Goal: Navigation & Orientation: Find specific page/section

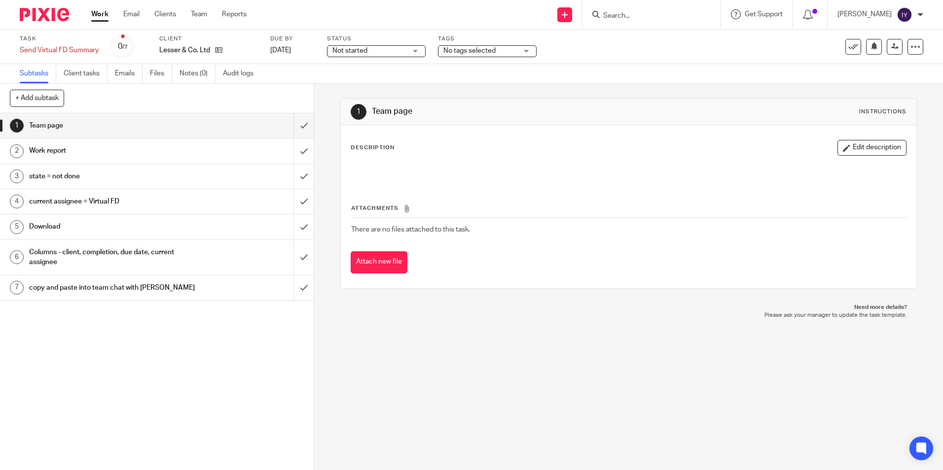
drag, startPoint x: 0, startPoint y: 0, endPoint x: 89, endPoint y: 14, distance: 90.4
click at [90, 14] on div "Work Email Clients Team Reports Work Email Clients Team Reports Settings" at bounding box center [171, 14] width 180 height 29
click at [98, 12] on link "Work" at bounding box center [99, 14] width 17 height 10
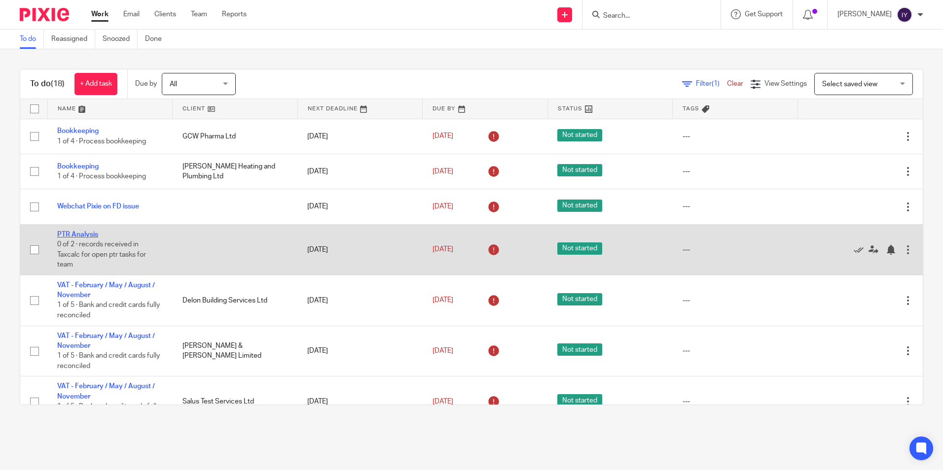
click at [80, 235] on link "PTR Analysis" at bounding box center [77, 234] width 41 height 7
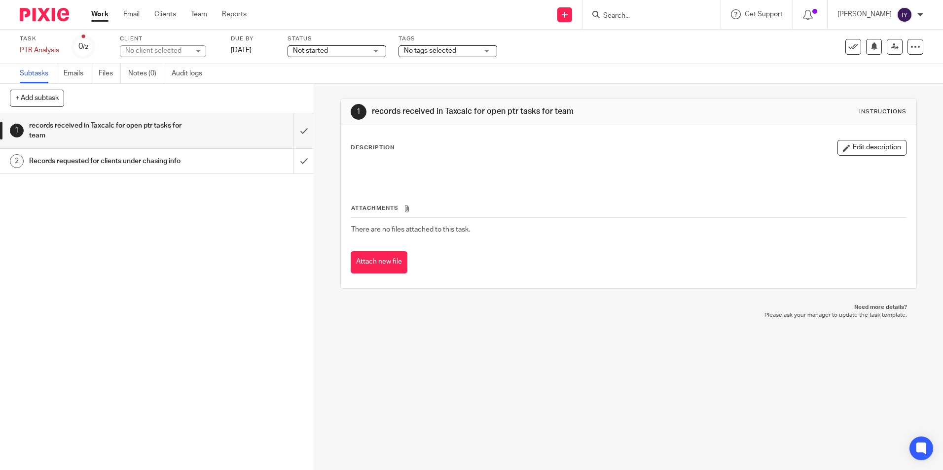
click at [108, 17] on link "Work" at bounding box center [99, 14] width 17 height 10
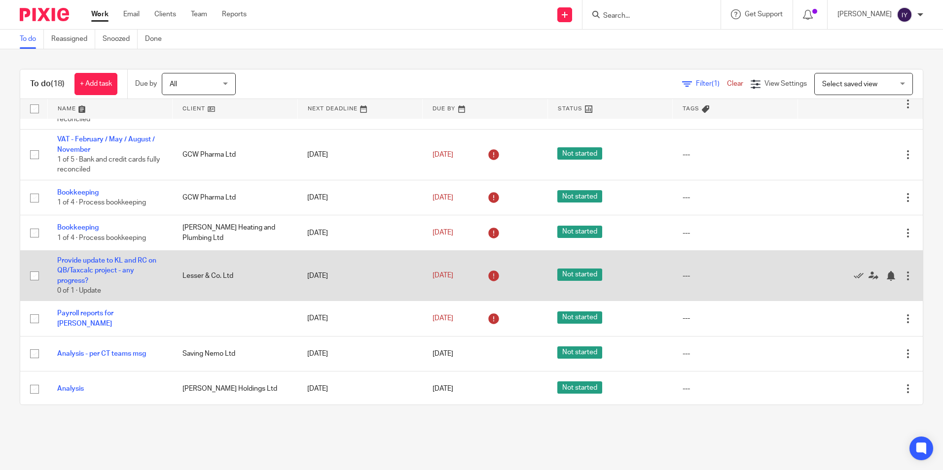
scroll to position [503, 0]
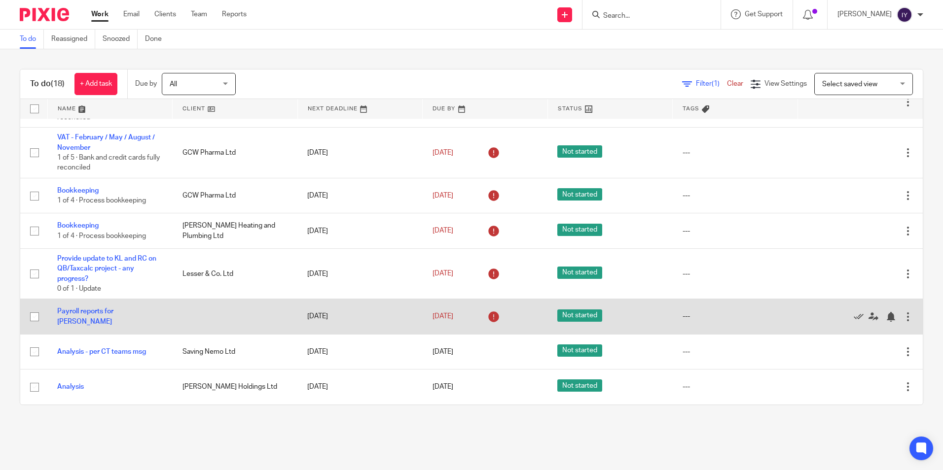
click at [830, 314] on div at bounding box center [855, 317] width 96 height 10
click at [831, 314] on div at bounding box center [855, 317] width 96 height 10
click at [854, 317] on icon at bounding box center [859, 317] width 10 height 10
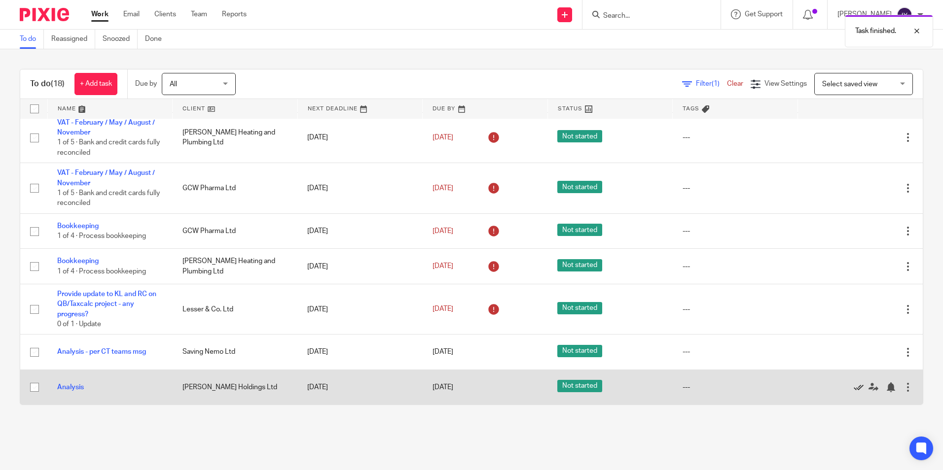
click at [854, 391] on icon at bounding box center [859, 388] width 10 height 10
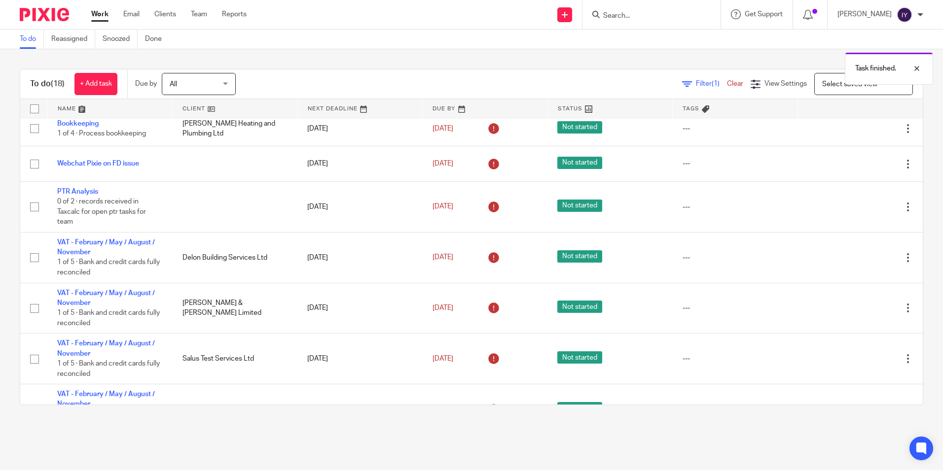
scroll to position [0, 0]
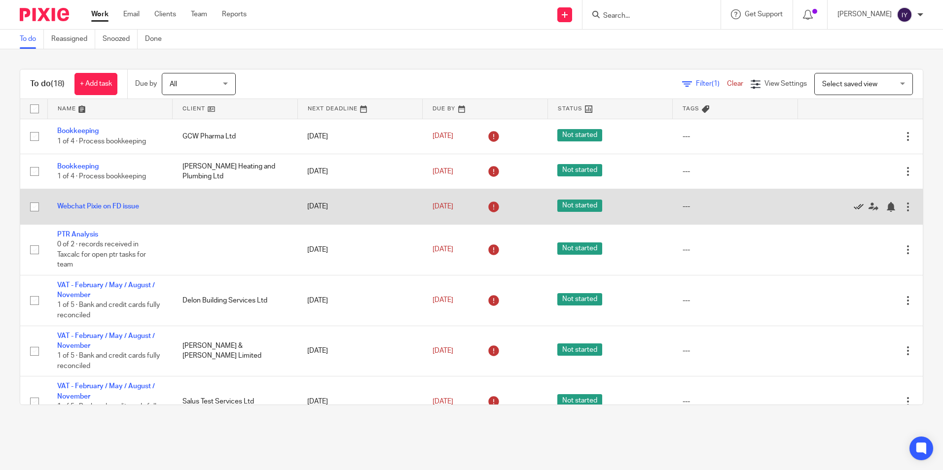
click at [854, 204] on icon at bounding box center [859, 207] width 10 height 10
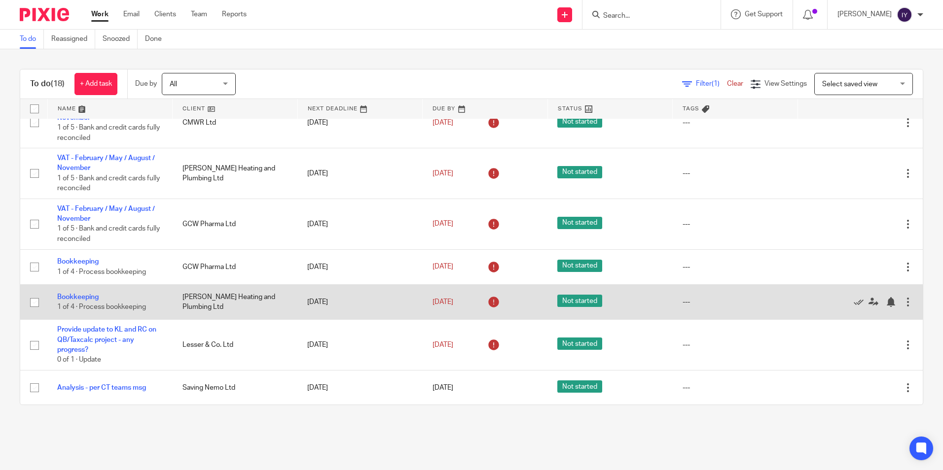
scroll to position [397, 0]
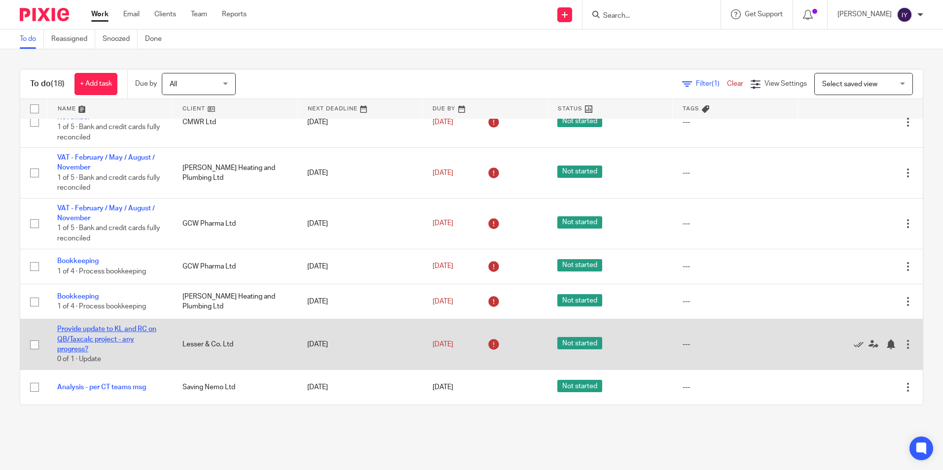
click at [95, 329] on link "Provide update to KL and RC on QB/Taxcalc project - any progress?" at bounding box center [106, 339] width 99 height 27
